Goal: Task Accomplishment & Management: Use online tool/utility

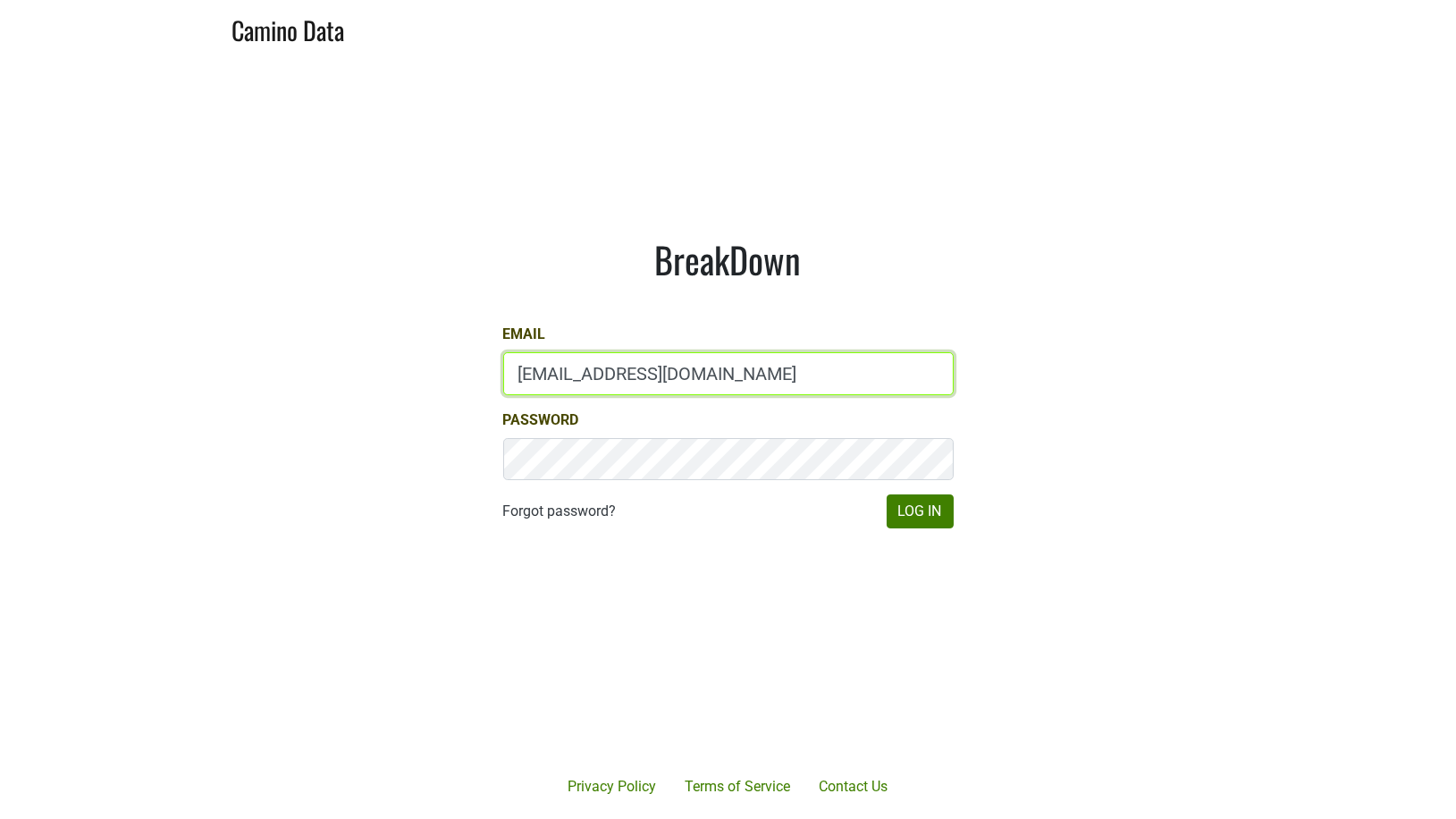
click at [530, 363] on input "drewstapp@jonata.com" at bounding box center [728, 374] width 451 height 43
type input "mari@emeritusvineyards.com"
click at [929, 529] on div "BreakDown Email mari@emeritusvineyards.com Password Forgot password? Log In" at bounding box center [728, 384] width 536 height 377
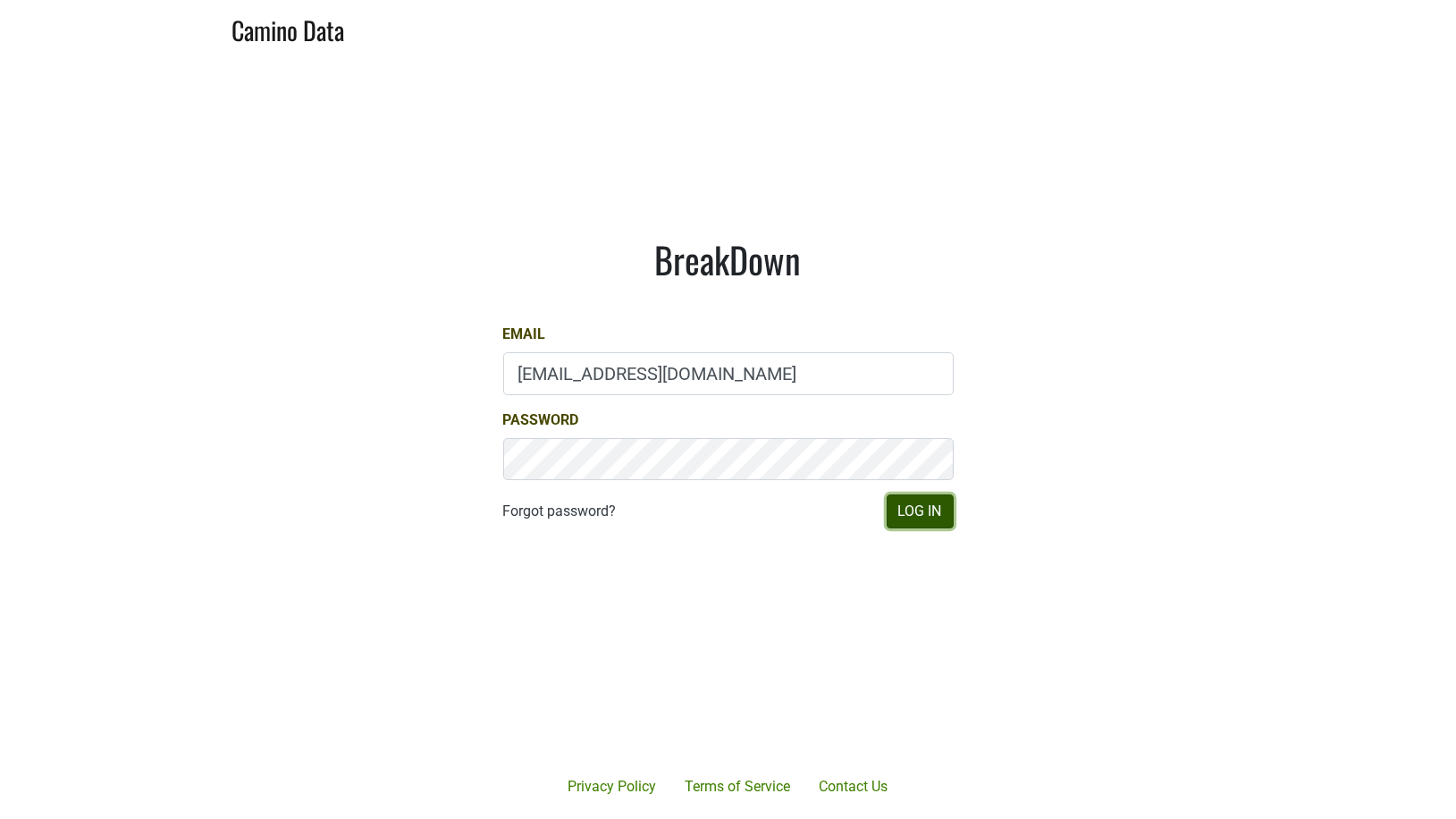
click at [927, 522] on button "Log In" at bounding box center [920, 512] width 67 height 34
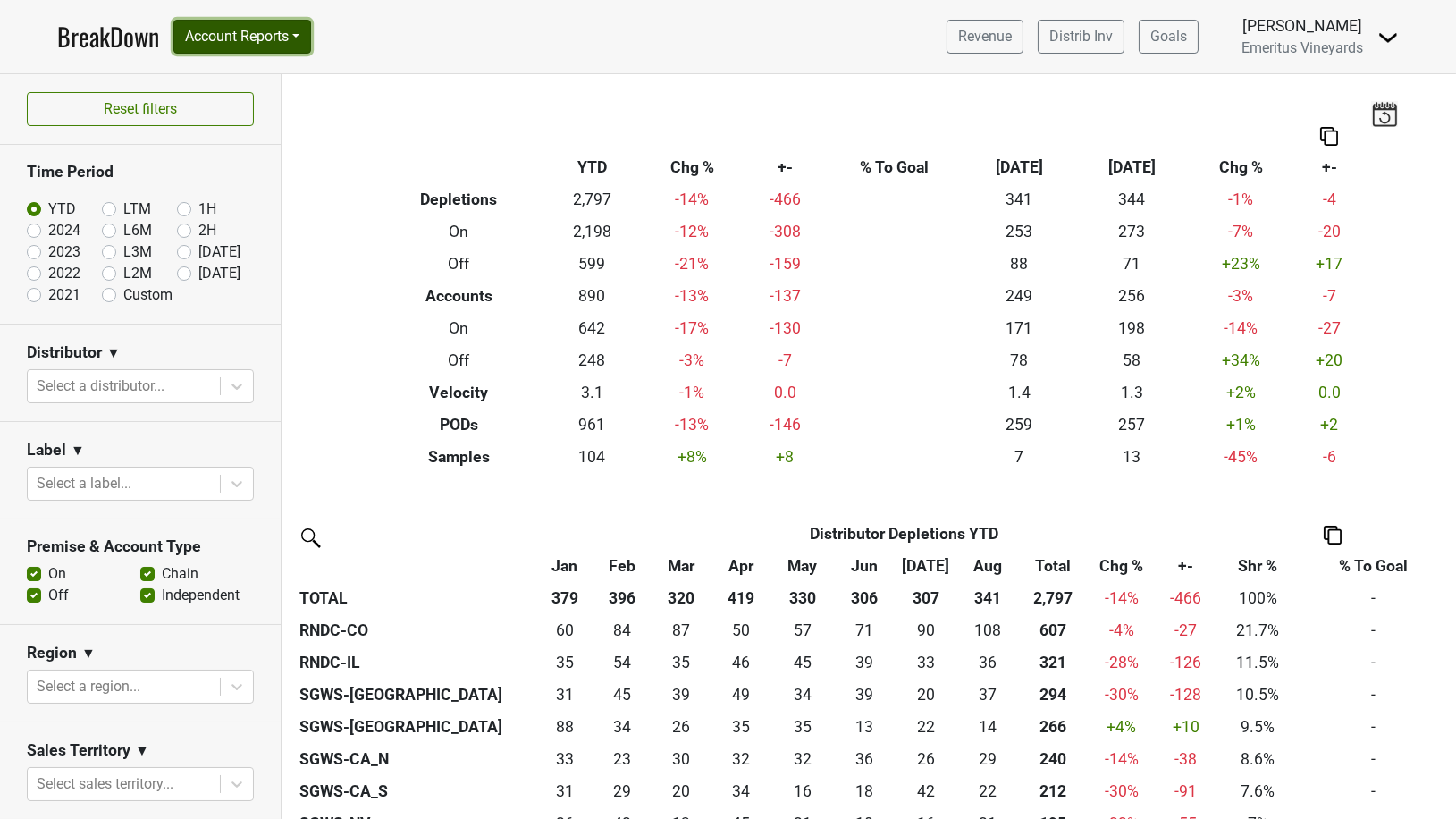
click at [288, 25] on button "Account Reports" at bounding box center [243, 36] width 138 height 34
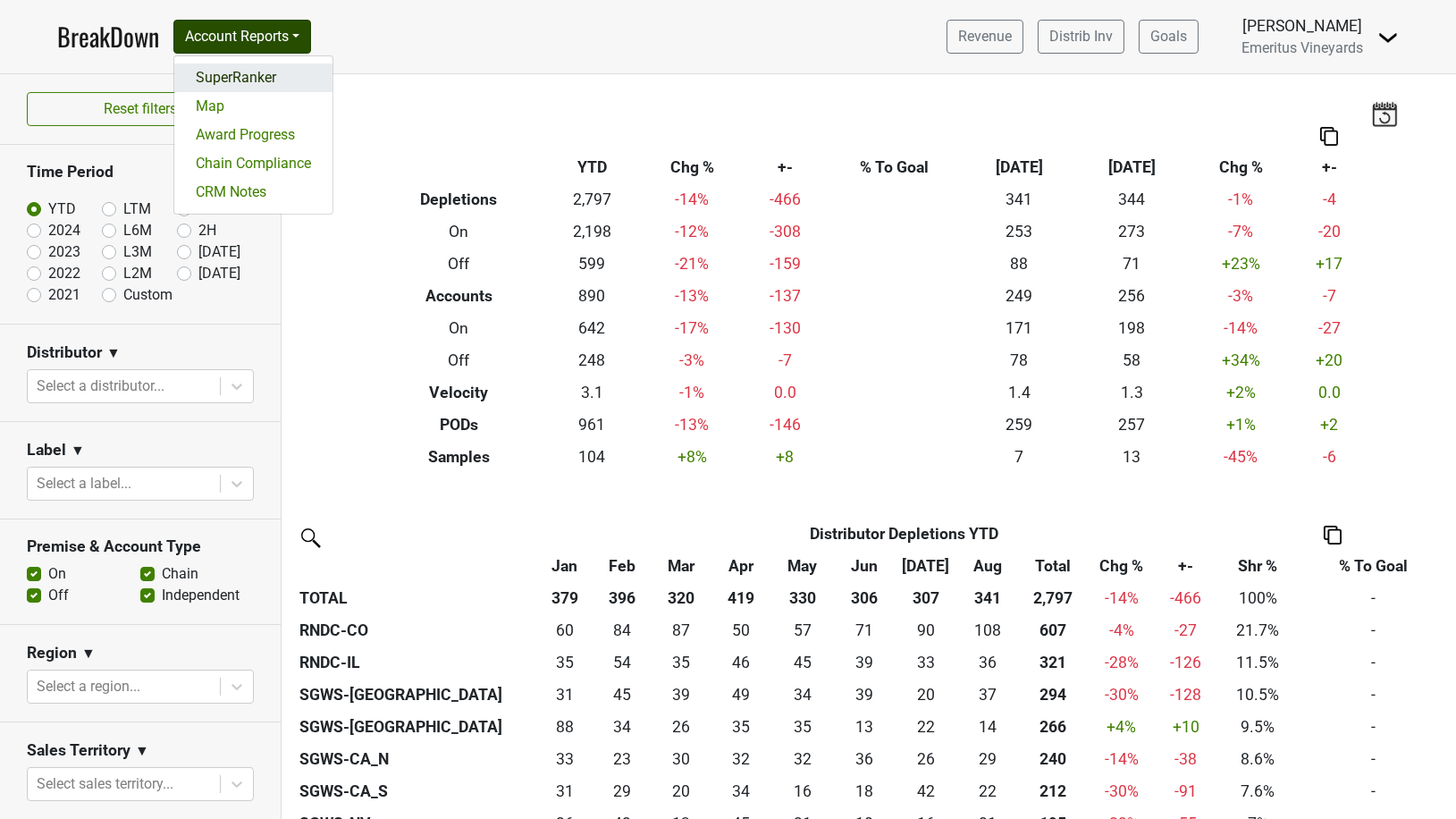
click at [256, 75] on link "SuperRanker" at bounding box center [254, 77] width 158 height 29
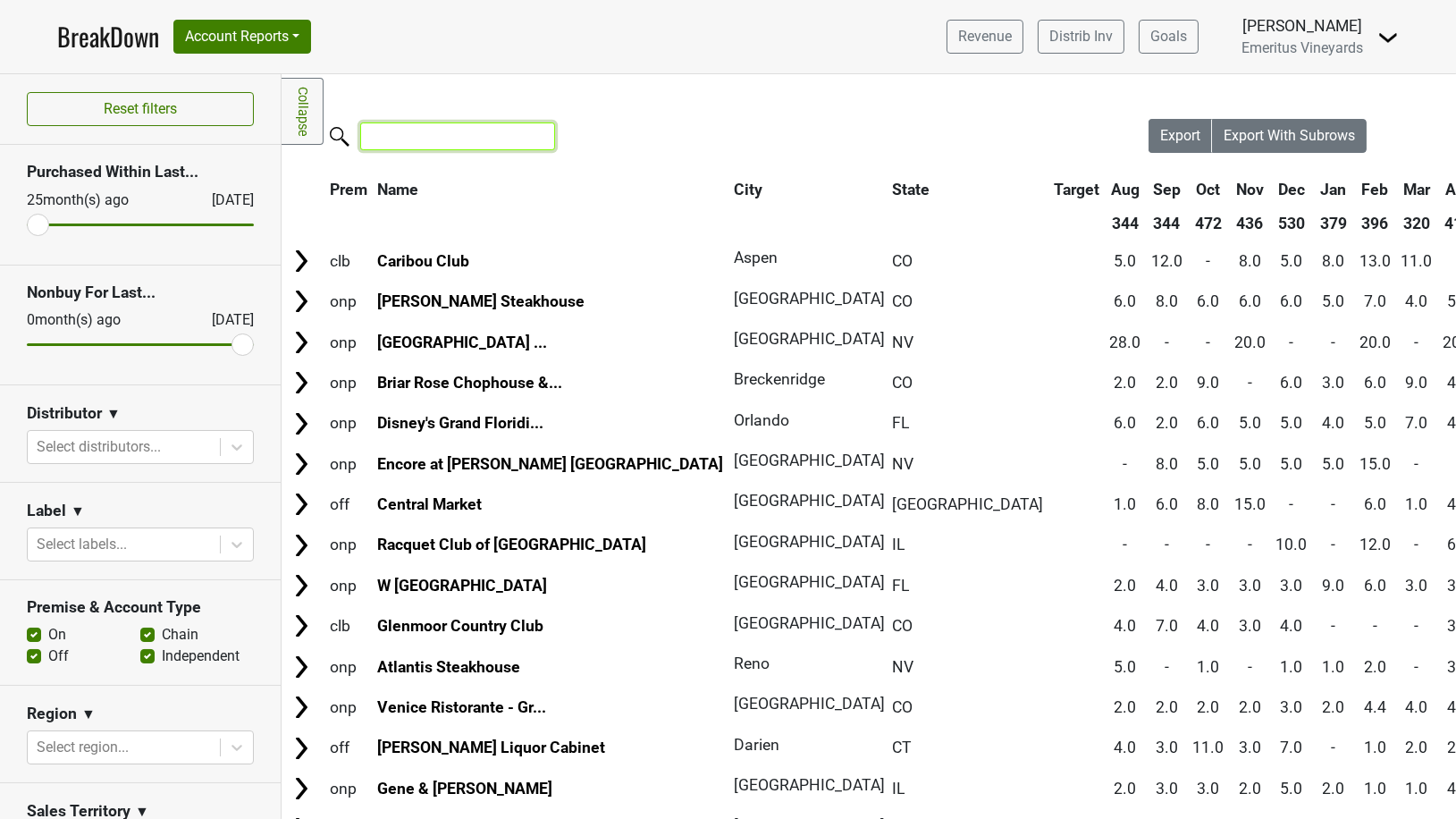
click at [428, 139] on input "search" at bounding box center [458, 136] width 195 height 28
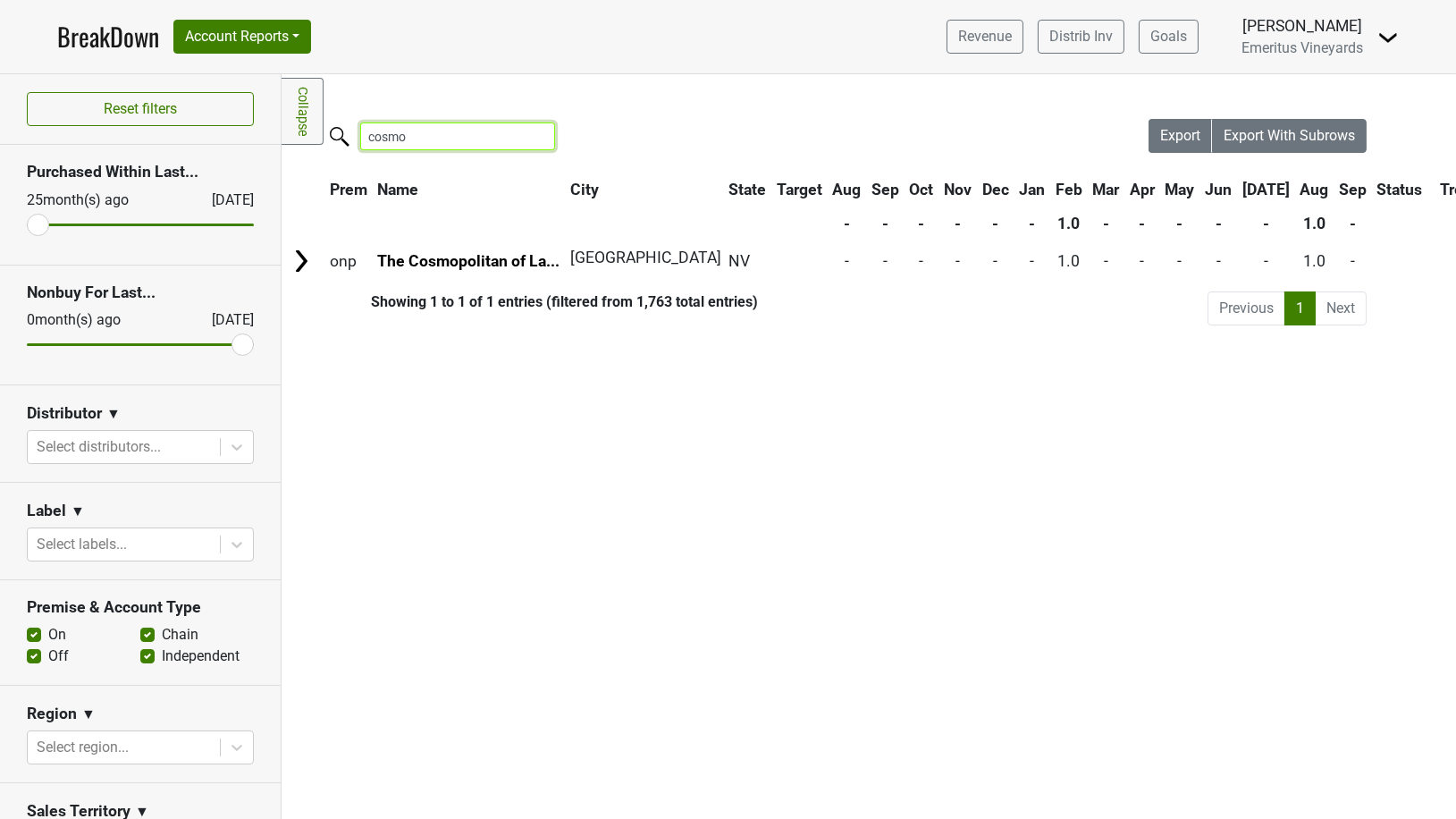
drag, startPoint x: 412, startPoint y: 137, endPoint x: 228, endPoint y: 137, distance: 184.0
click at [228, 137] on div "Reset filters Purchased Within Last... [DATE] [DATE] Nonbuy For Last... [DATE] …" at bounding box center [728, 447] width 1456 height 745
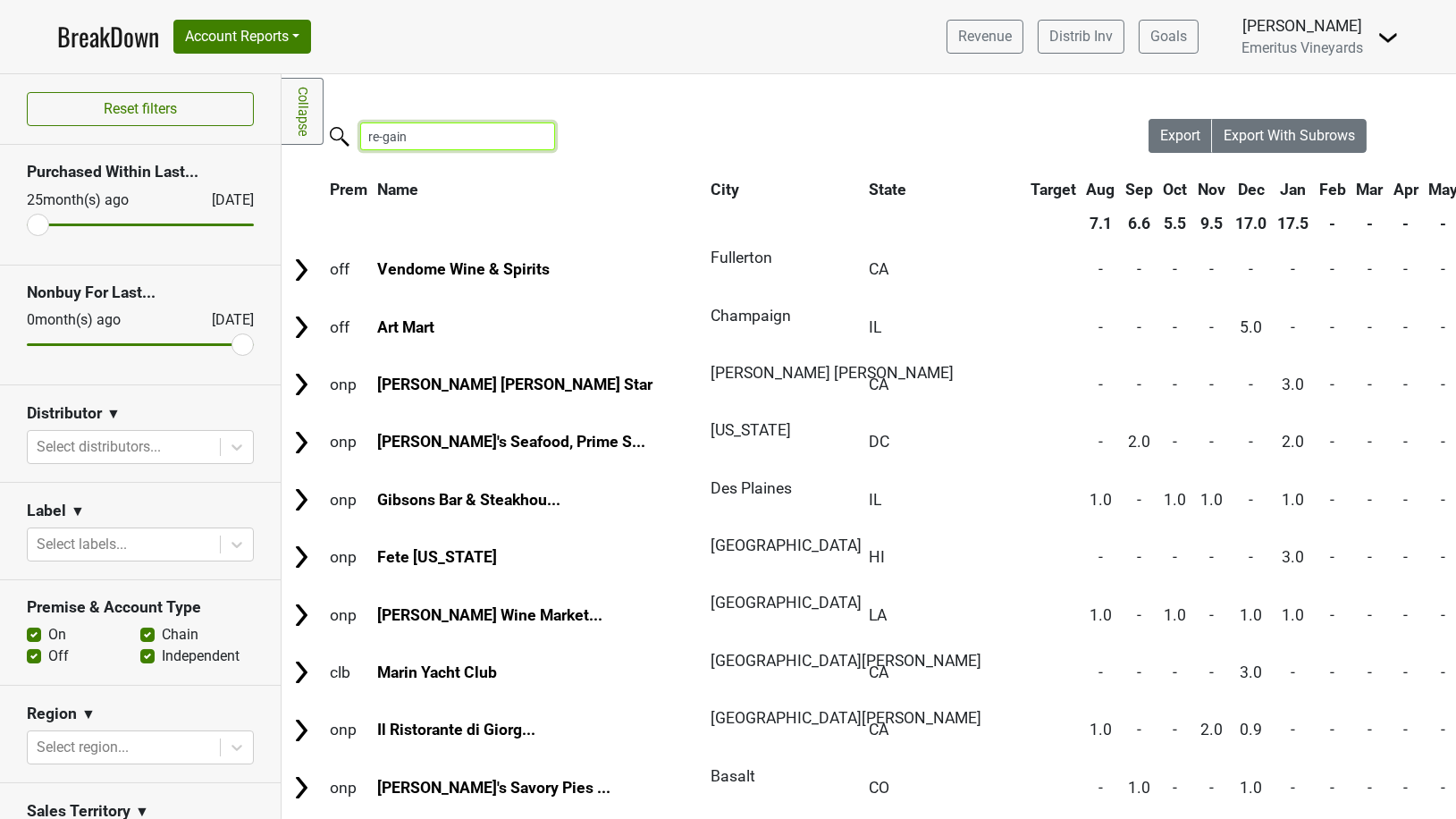
drag, startPoint x: 418, startPoint y: 141, endPoint x: 247, endPoint y: 132, distance: 171.2
click at [247, 132] on div "Reset filters Purchased Within Last... [DATE] [DATE] Nonbuy For Last... [DATE] …" at bounding box center [728, 447] width 1456 height 745
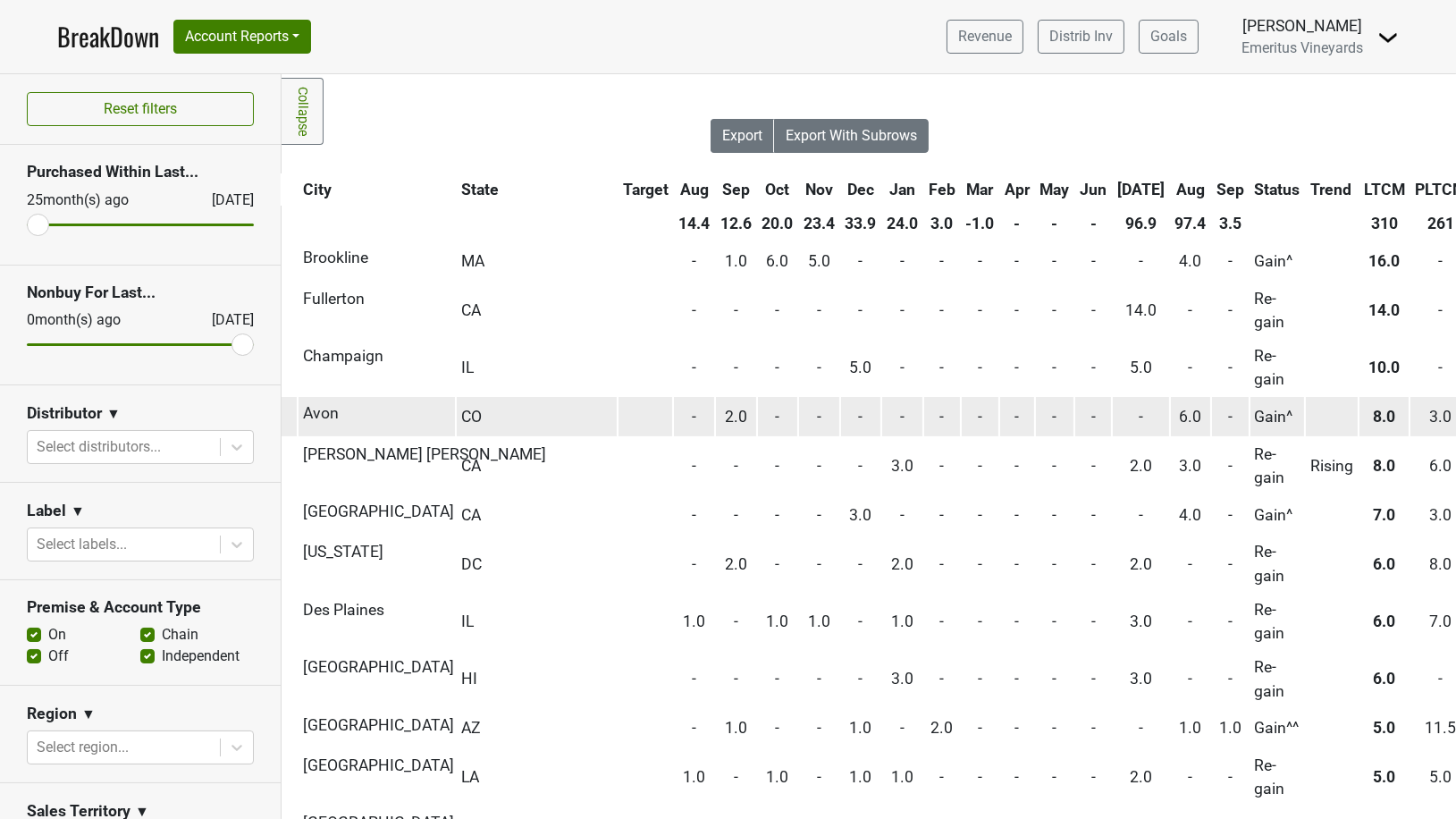
scroll to position [0, 444]
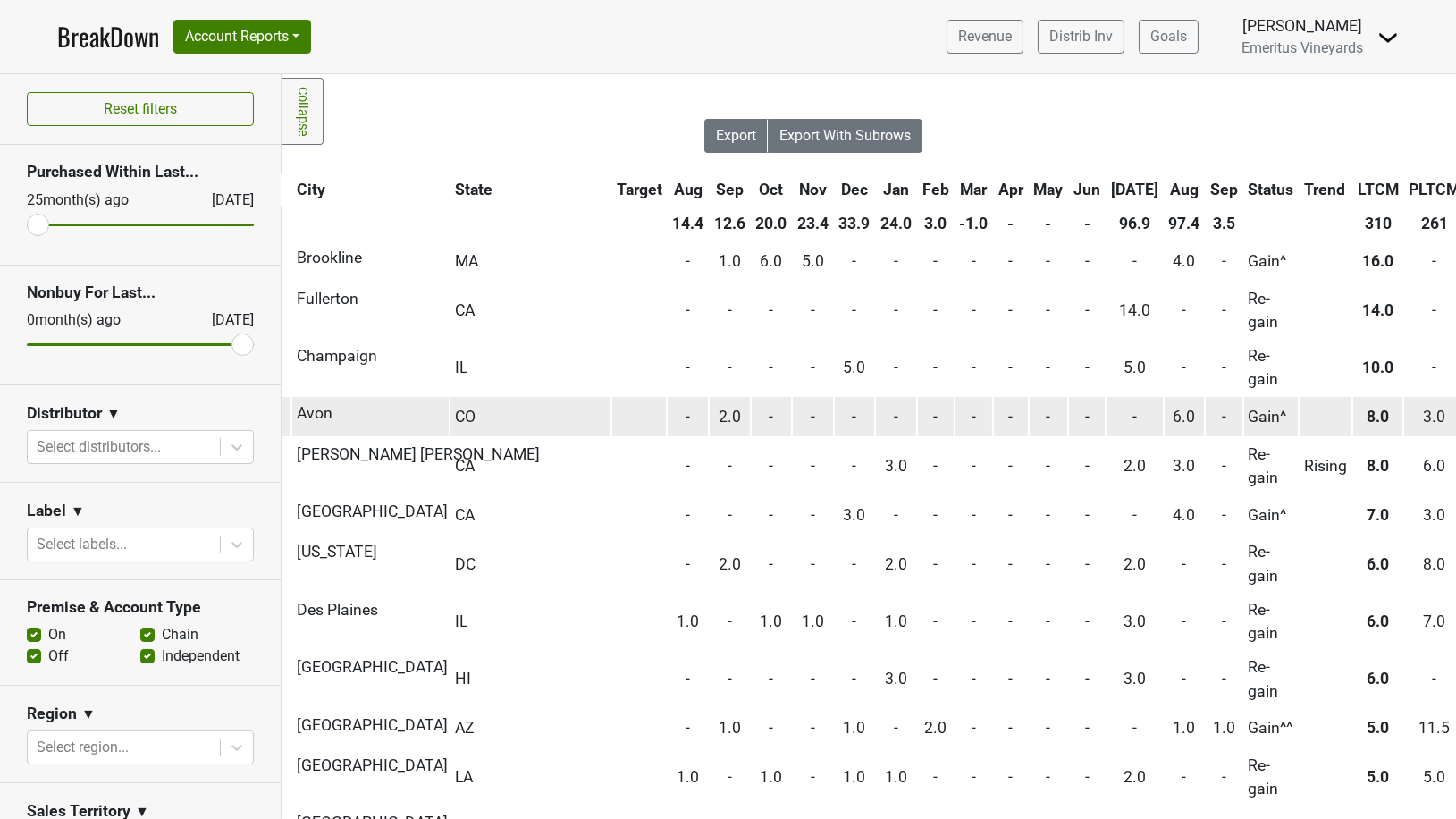
type input "gain"
